Goal: Information Seeking & Learning: Learn about a topic

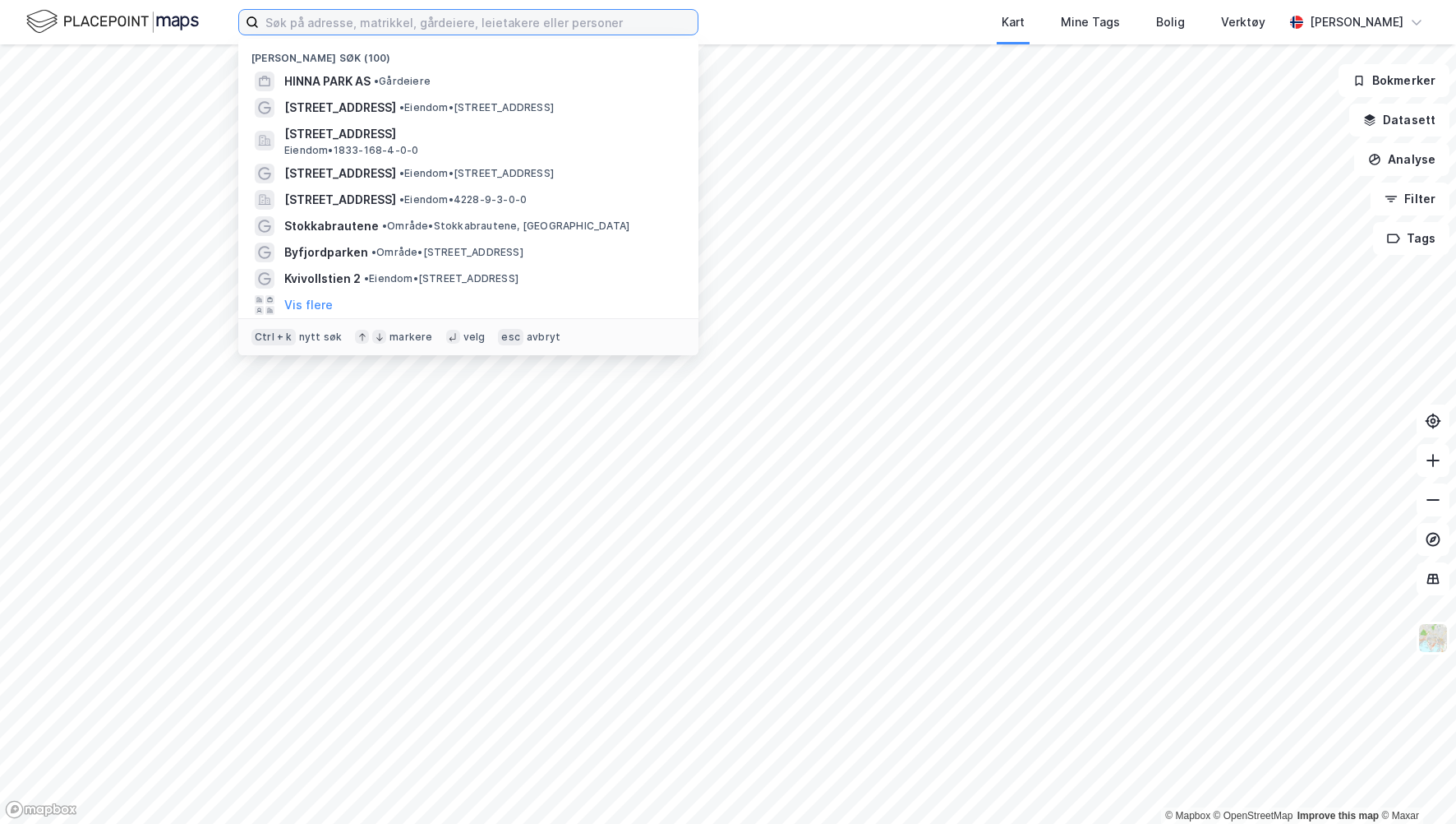
click at [451, 29] on input at bounding box center [478, 22] width 439 height 25
type input "jåttåvågen"
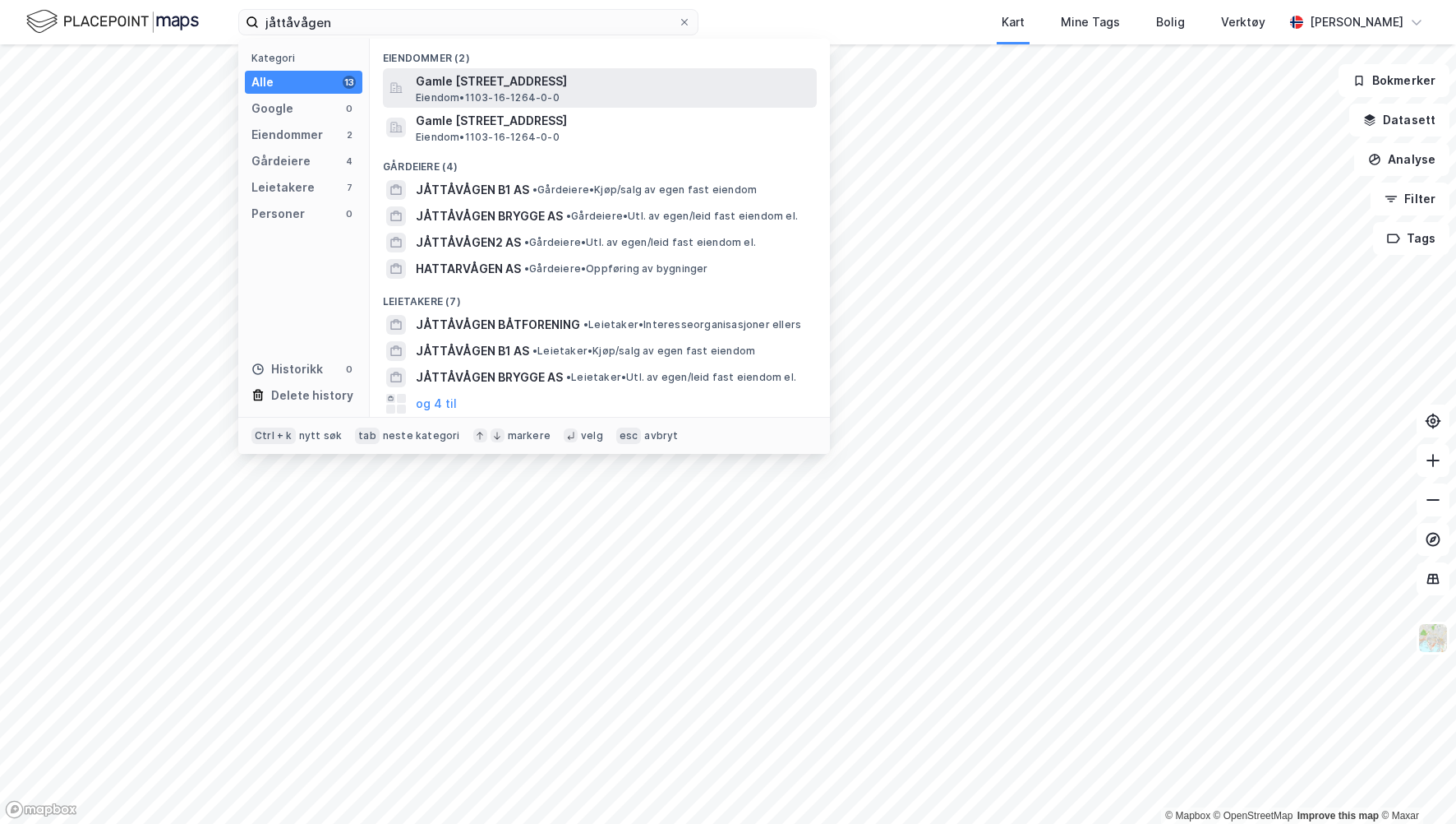
click at [481, 95] on span "Eiendom • 1103-16-1264-0-0" at bounding box center [488, 98] width 144 height 13
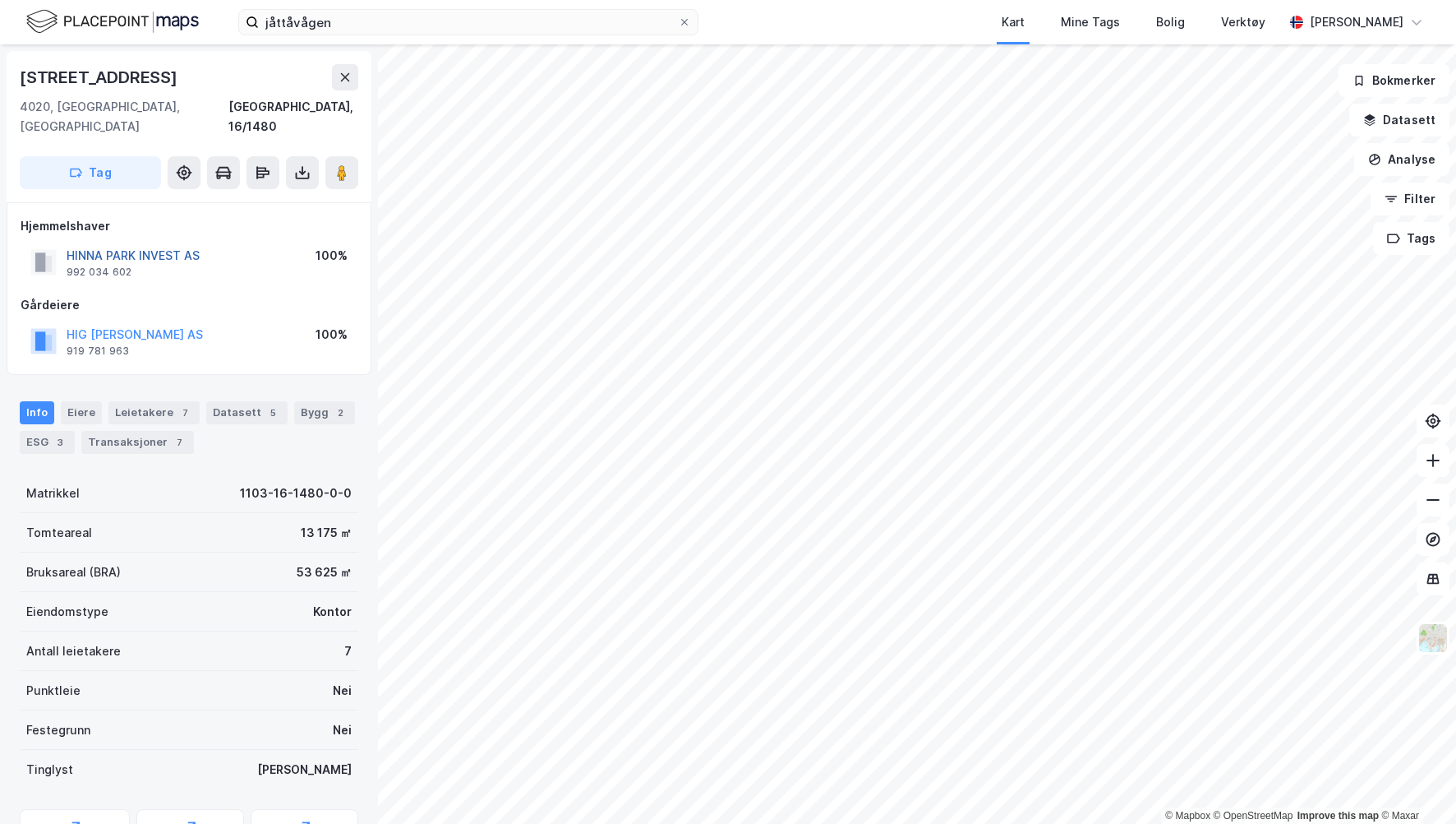
click at [0, 0] on button "HINNA PARK INVEST AS" at bounding box center [0, 0] width 0 height 0
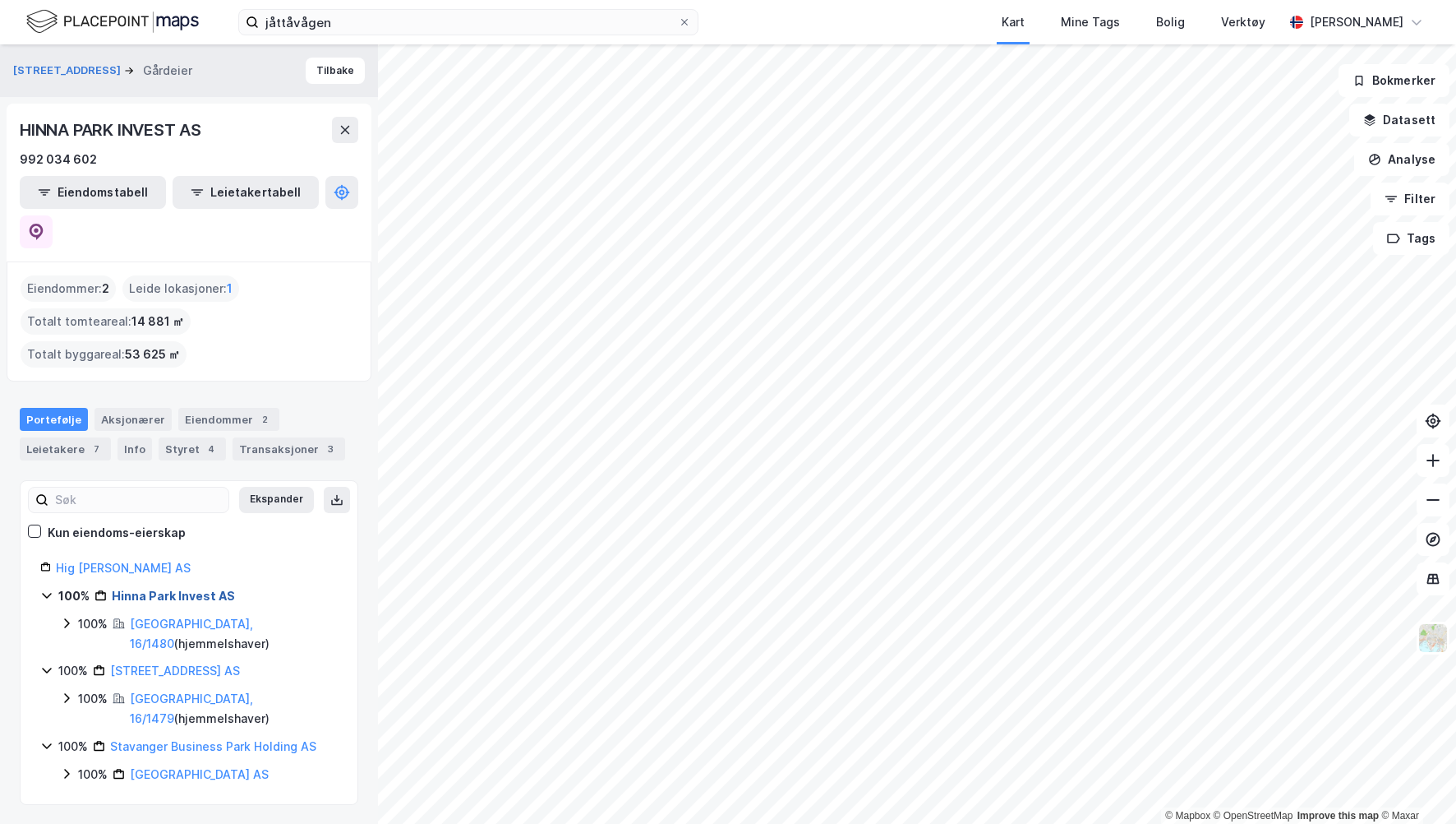
click at [207, 588] on link "Hinna Park Invest AS" at bounding box center [174, 595] width 124 height 14
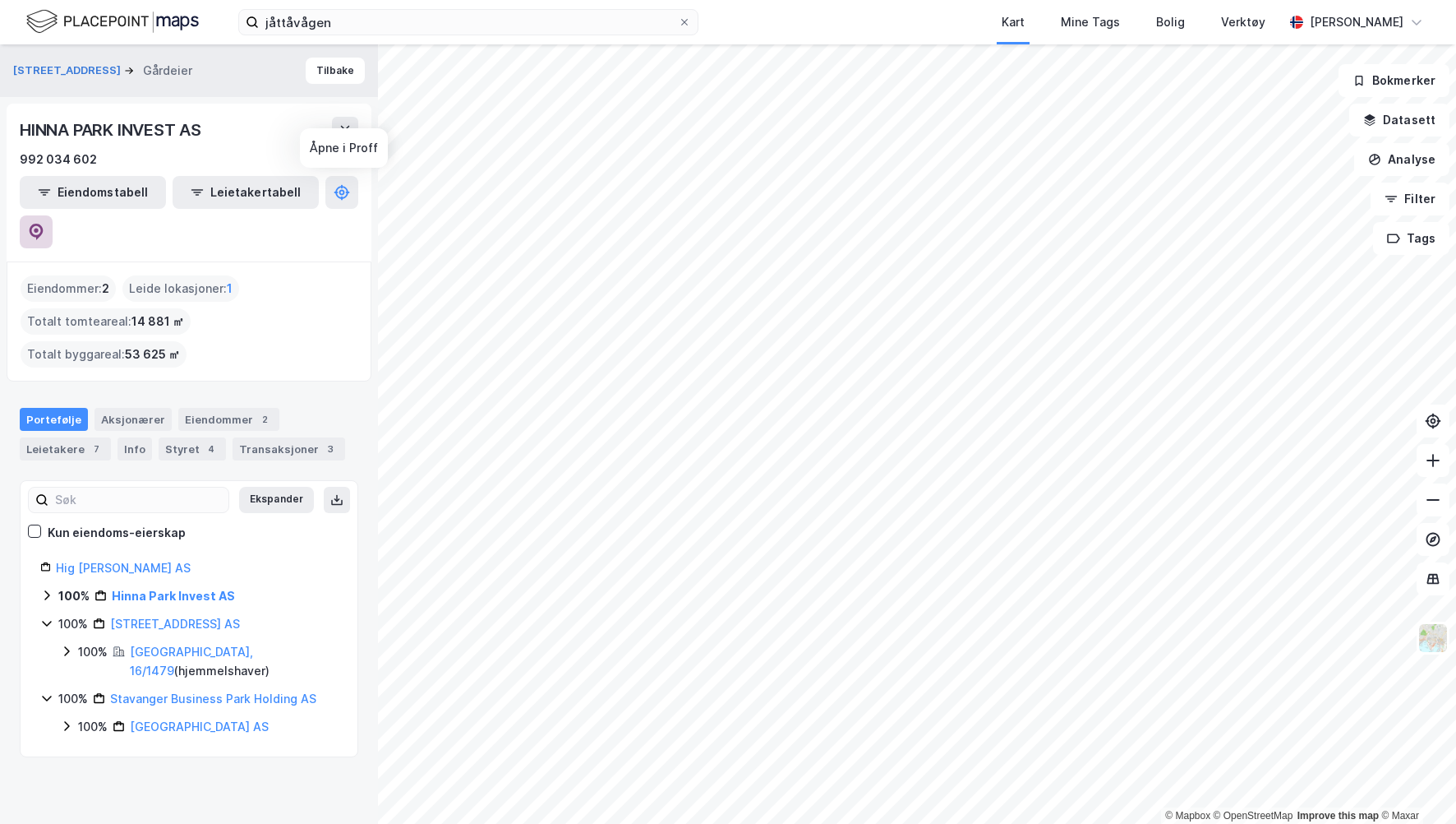
click at [53, 215] on button at bounding box center [36, 232] width 33 height 33
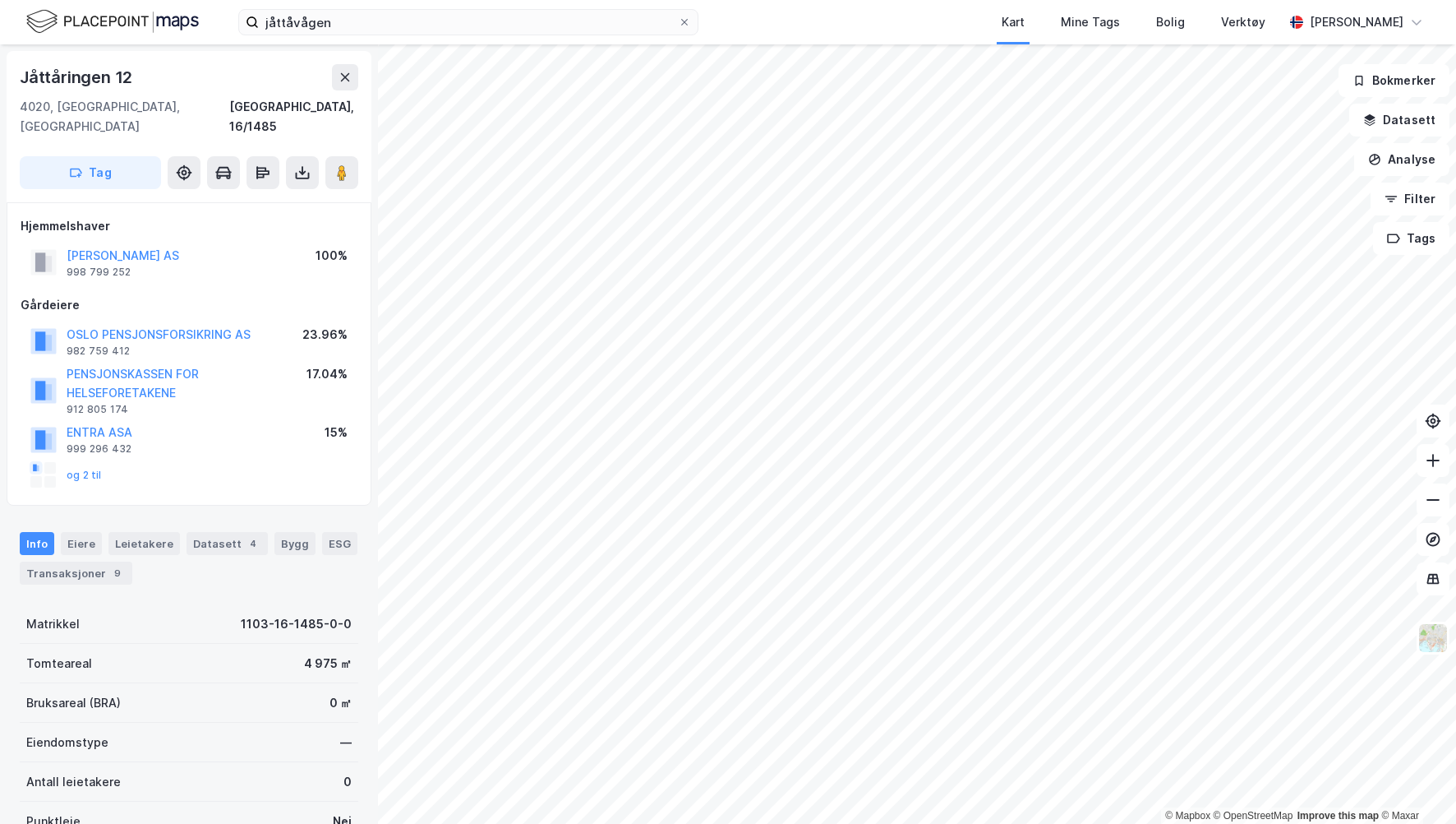
click at [1455, 462] on html "jåttåvågen Kart Mine Tags Bolig Verktøy [PERSON_NAME] © Mapbox © OpenStreetMap …" at bounding box center [728, 412] width 1456 height 824
click at [346, 82] on icon at bounding box center [345, 77] width 13 height 13
